Goal: Find specific page/section: Find specific page/section

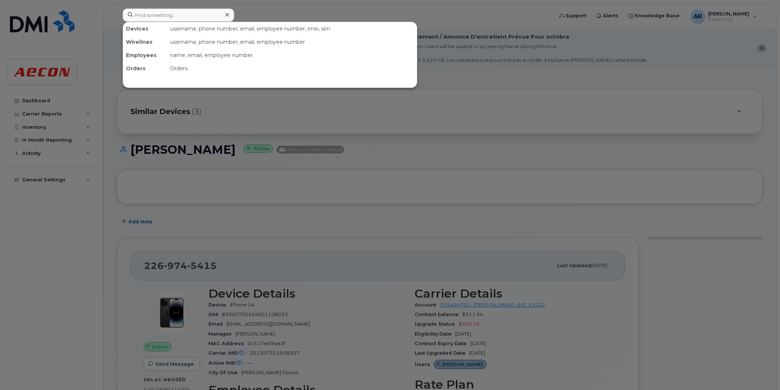
scroll to position [491, 0]
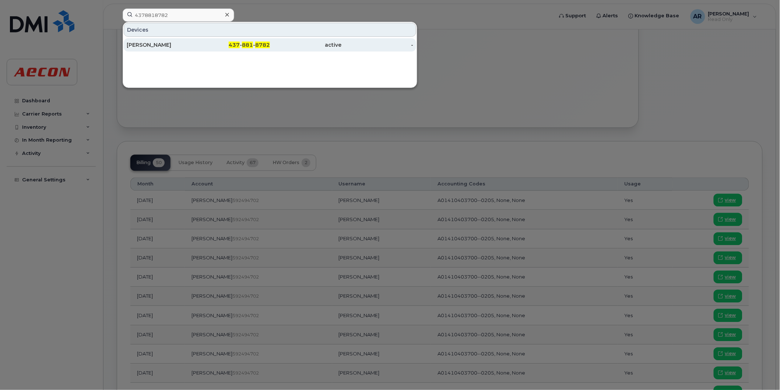
type input "4378818782"
click at [239, 49] on div "437 - 881 - 8782" at bounding box center [234, 44] width 72 height 7
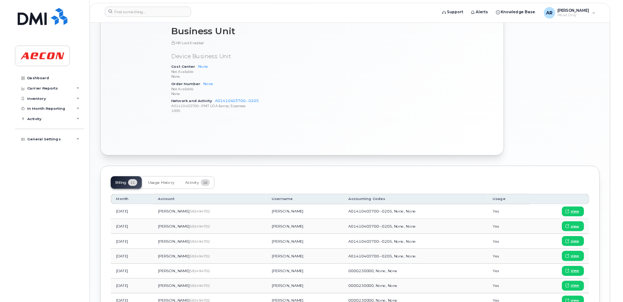
scroll to position [409, 0]
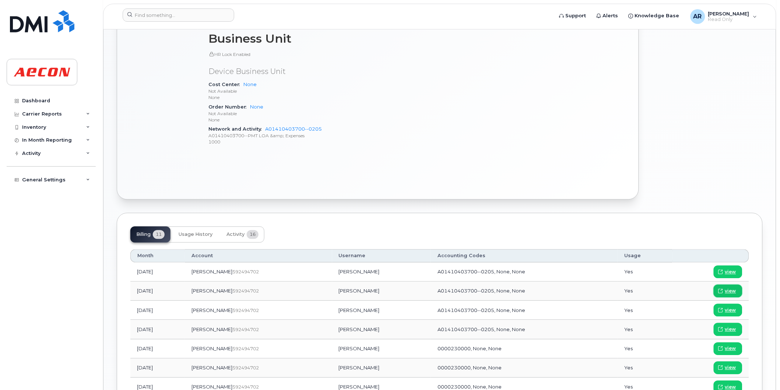
click at [739, 289] on link "view" at bounding box center [727, 291] width 29 height 13
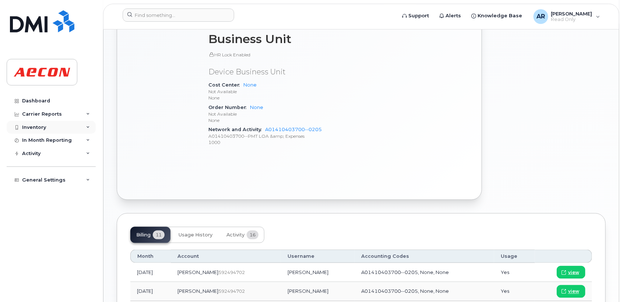
click at [54, 129] on div "Inventory" at bounding box center [51, 127] width 89 height 13
click at [58, 116] on div "Carrier Reports" at bounding box center [42, 114] width 40 height 6
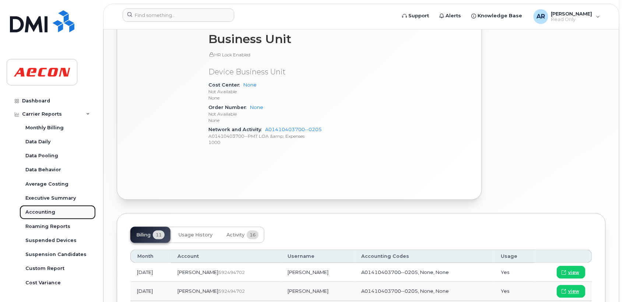
click at [51, 215] on div "Accounting" at bounding box center [40, 212] width 30 height 7
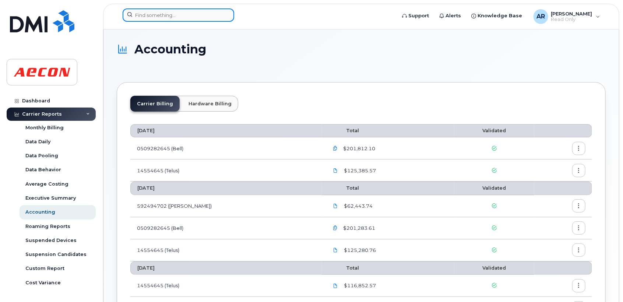
click at [203, 15] on input at bounding box center [179, 14] width 112 height 13
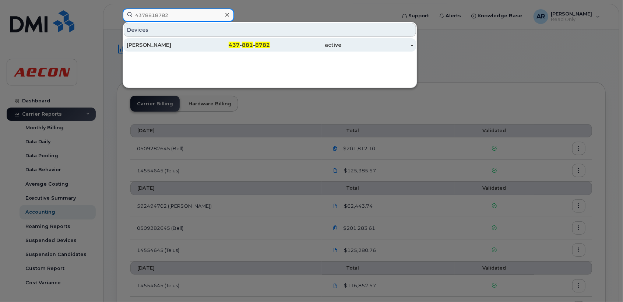
type input "4378818782"
click at [194, 45] on div "[PERSON_NAME]" at bounding box center [163, 44] width 72 height 7
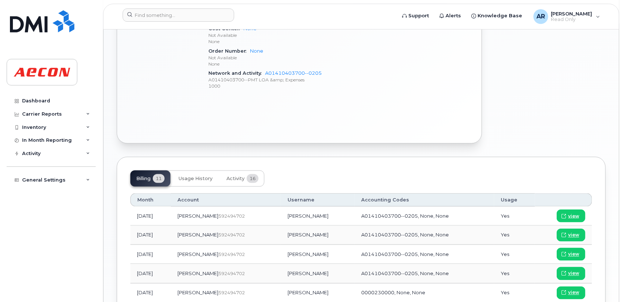
scroll to position [531, 0]
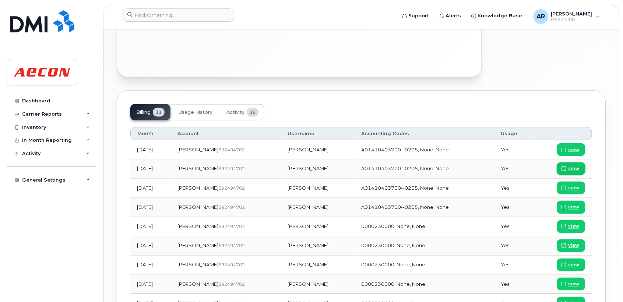
click at [575, 166] on span "view" at bounding box center [573, 169] width 11 height 7
